Goal: Check status: Check status

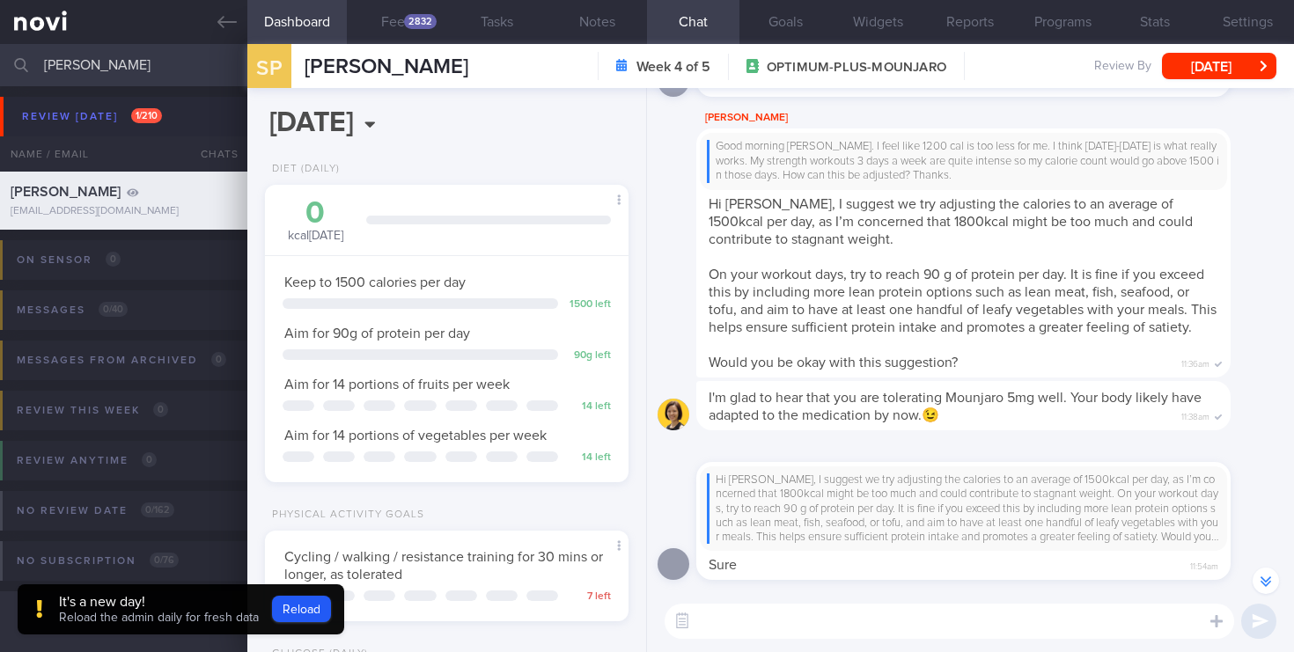
select select "7"
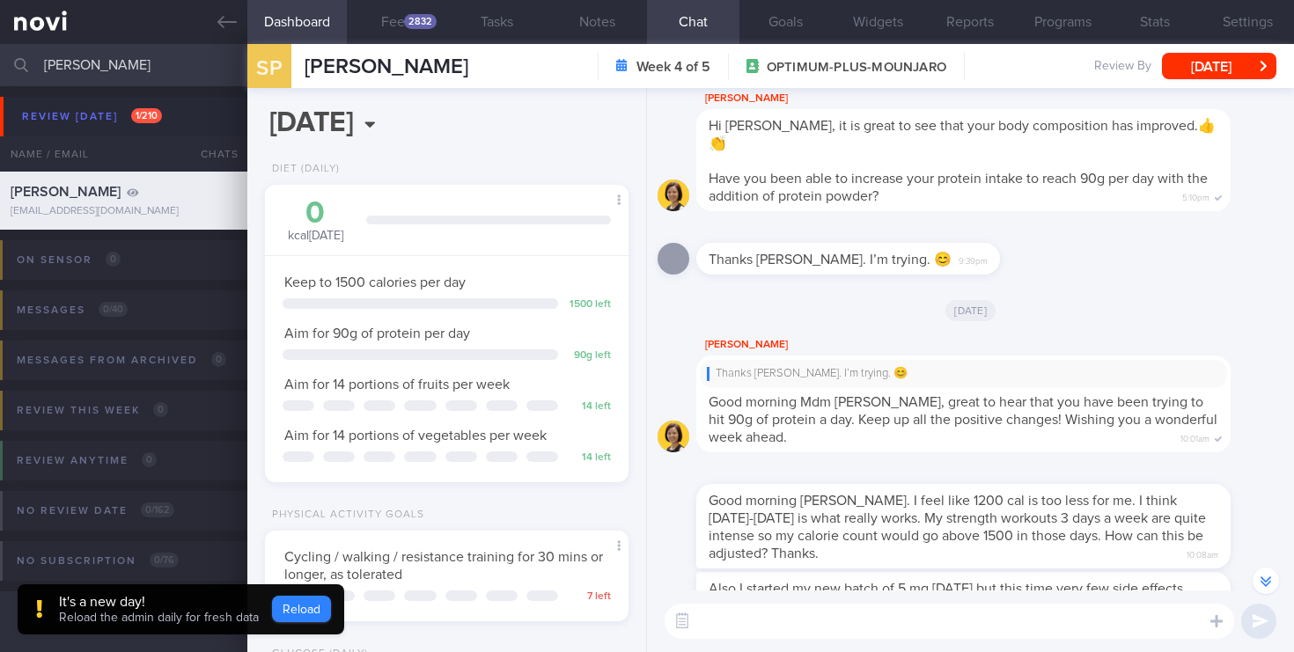
click at [324, 616] on button "Reload" at bounding box center [301, 609] width 59 height 26
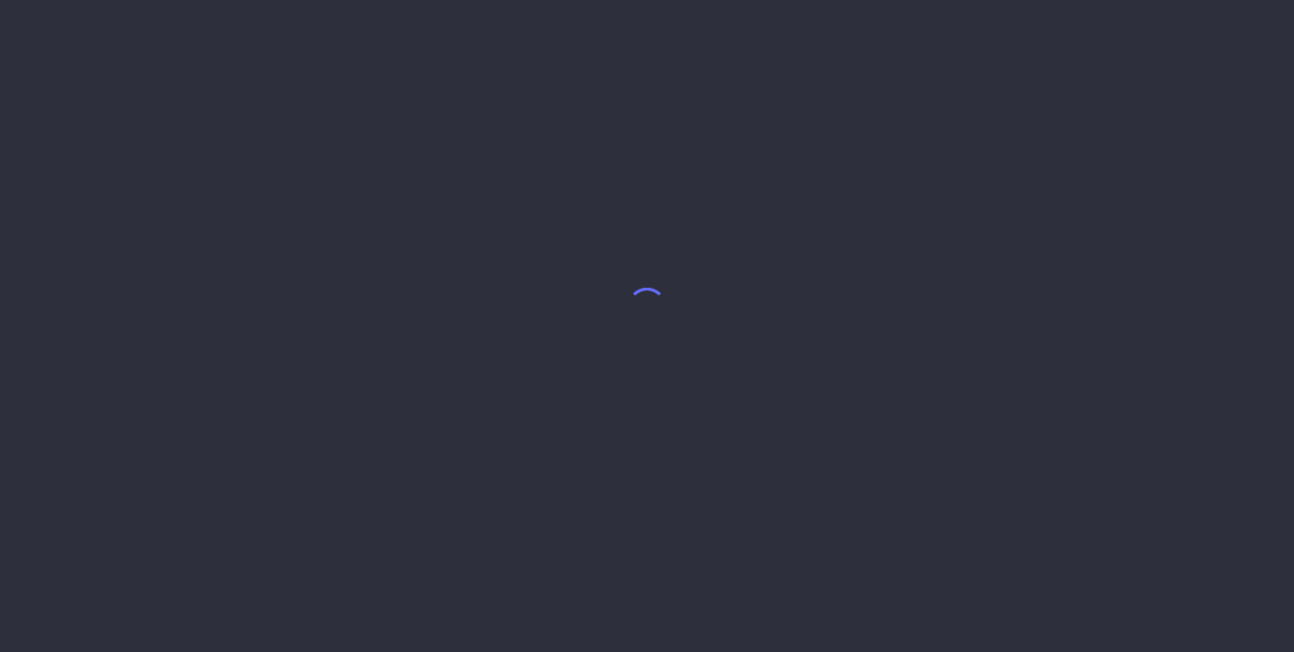
select select "7"
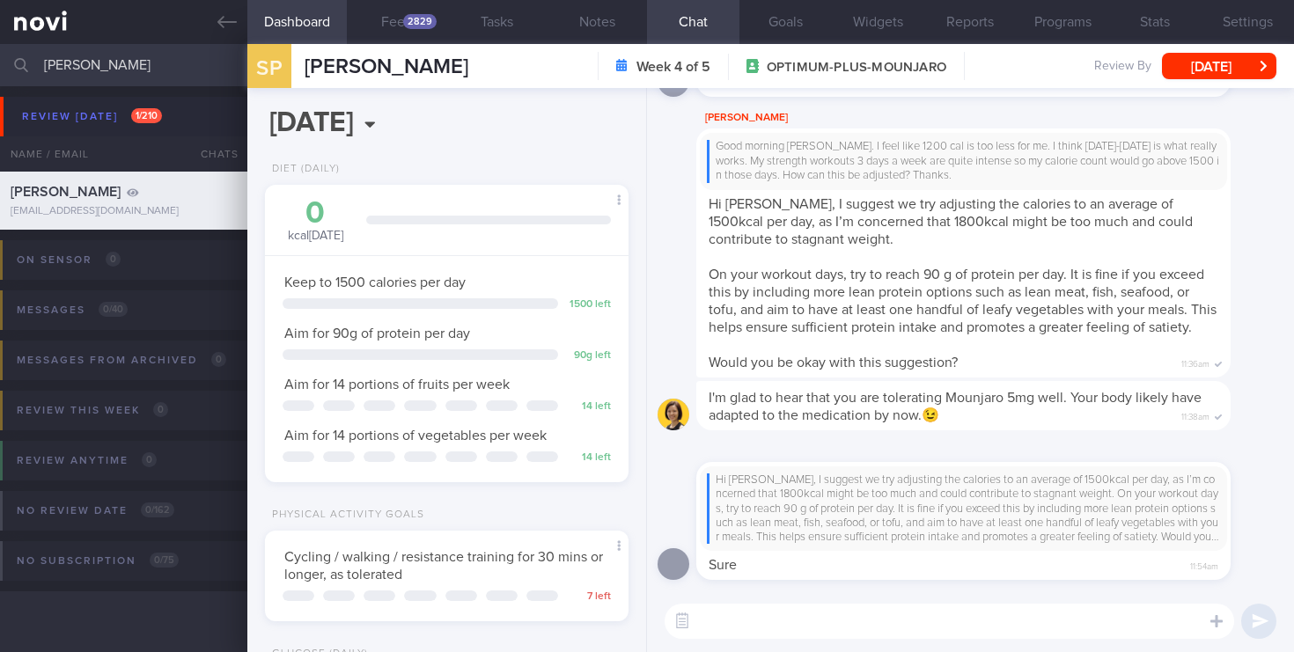
scroll to position [169, 339]
